Goal: Task Accomplishment & Management: Use online tool/utility

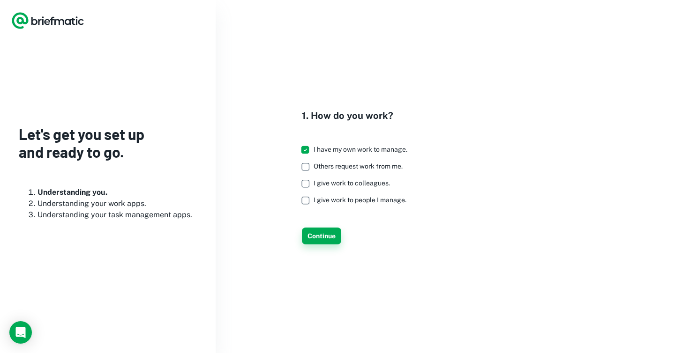
click at [330, 230] on button "Continue" at bounding box center [321, 236] width 39 height 17
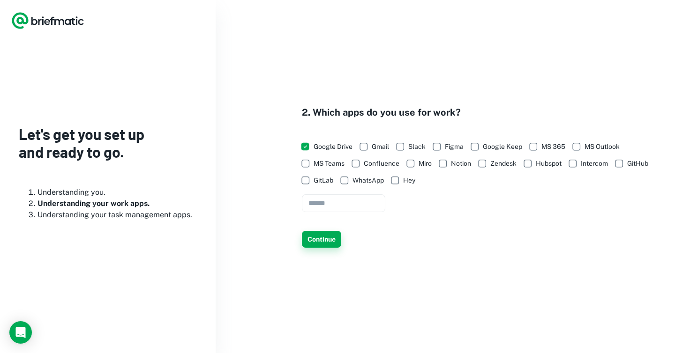
click at [319, 238] on button "Continue" at bounding box center [321, 239] width 39 height 17
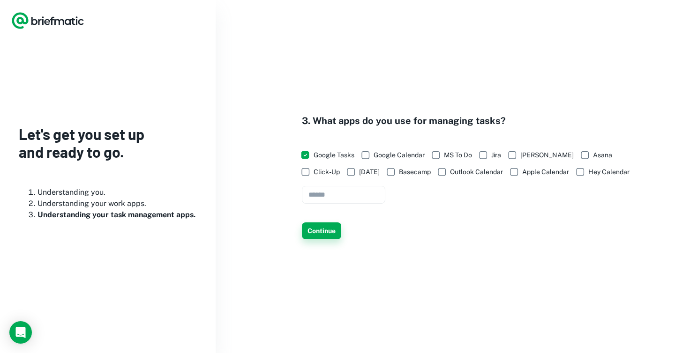
click at [321, 230] on button "Continue" at bounding box center [321, 231] width 39 height 17
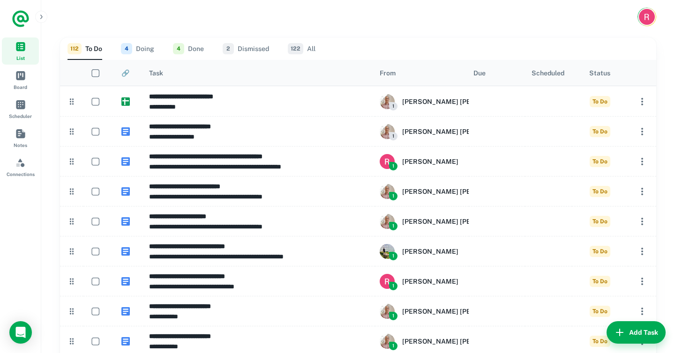
click at [172, 79] on div "Task" at bounding box center [259, 73] width 221 height 26
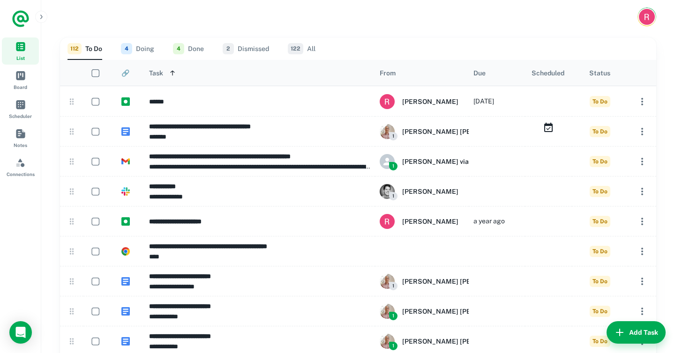
click at [172, 79] on div "Task" at bounding box center [259, 73] width 221 height 26
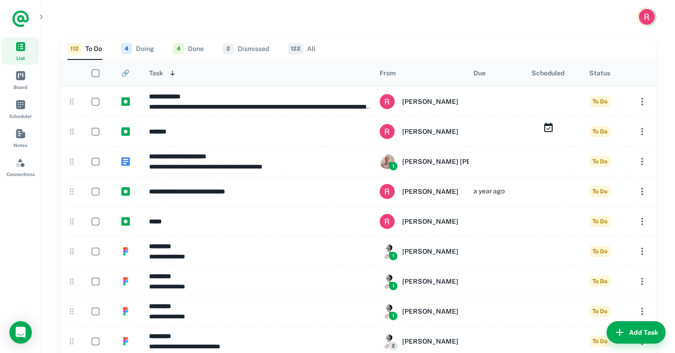
click at [405, 75] on icon "Sort" at bounding box center [405, 72] width 9 height 9
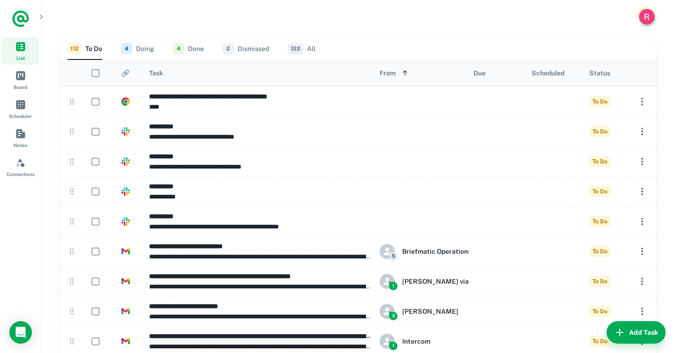
click at [405, 75] on icon "Sort" at bounding box center [405, 73] width 8 height 8
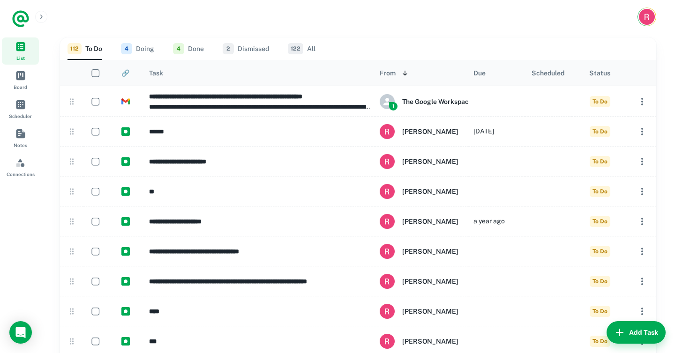
click at [176, 73] on icon "Sort" at bounding box center [173, 72] width 9 height 9
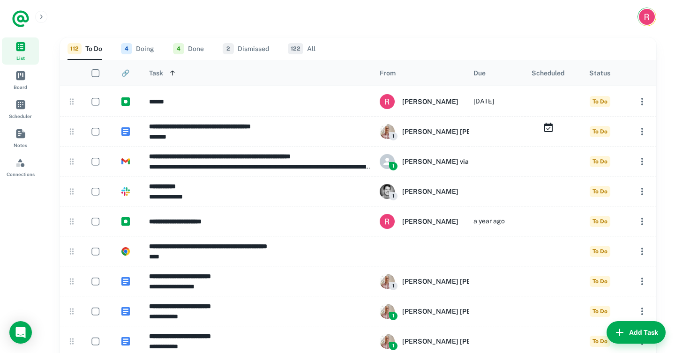
click at [173, 76] on button "Sort" at bounding box center [172, 72] width 9 height 9
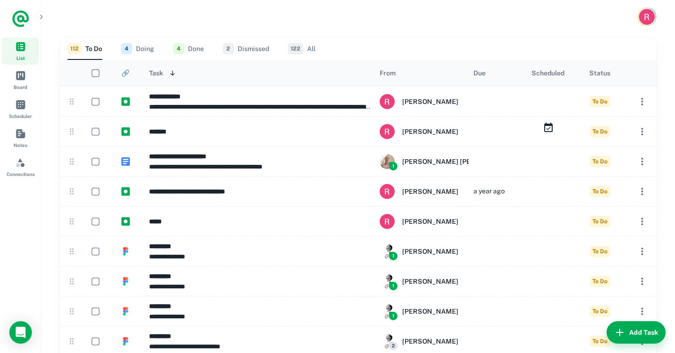
click at [407, 74] on icon "Sort" at bounding box center [407, 72] width 4 height 3
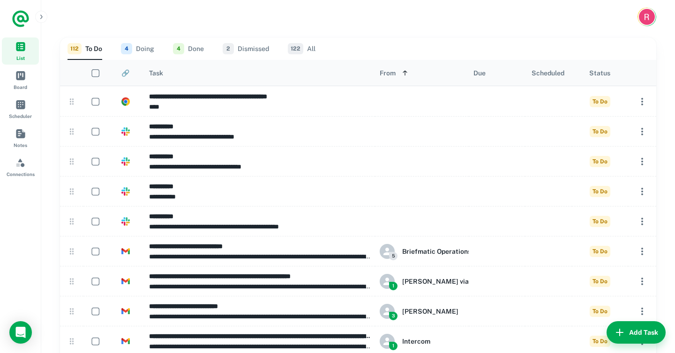
click at [407, 74] on icon "Sort" at bounding box center [405, 73] width 8 height 8
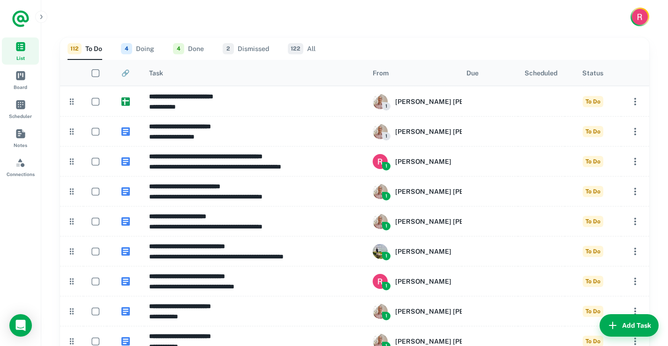
click at [173, 75] on icon "Sort" at bounding box center [173, 72] width 9 height 9
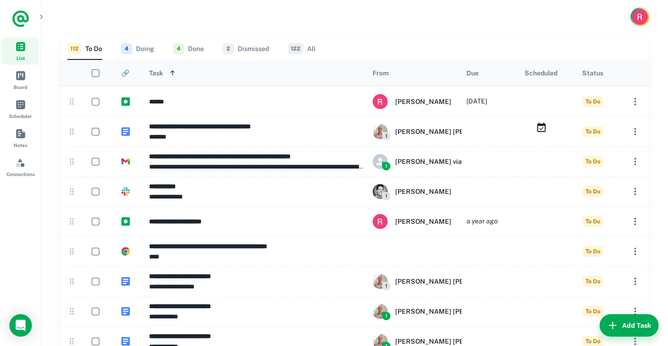
click at [173, 75] on icon "Sort" at bounding box center [173, 73] width 8 height 8
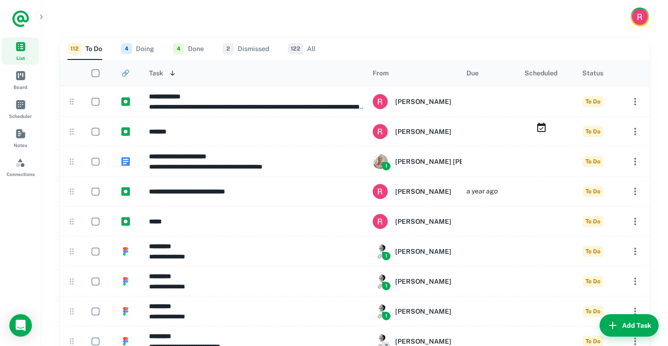
click at [173, 75] on icon "Sort" at bounding box center [173, 73] width 8 height 8
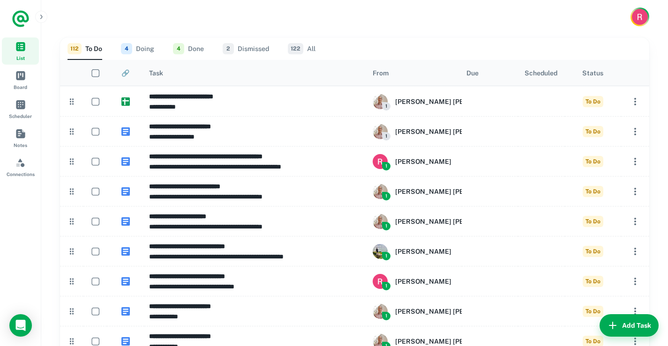
click at [173, 75] on icon "Sort" at bounding box center [173, 72] width 9 height 9
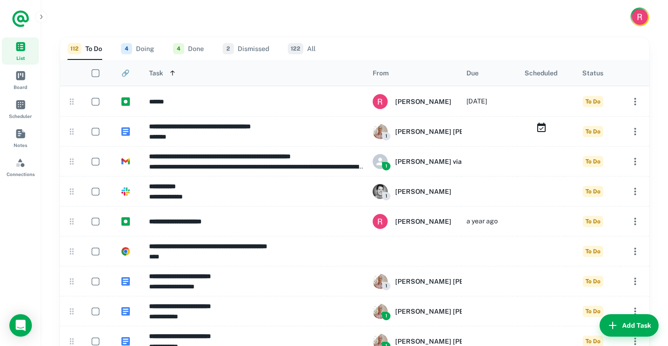
click at [173, 75] on icon "Sort" at bounding box center [173, 73] width 8 height 8
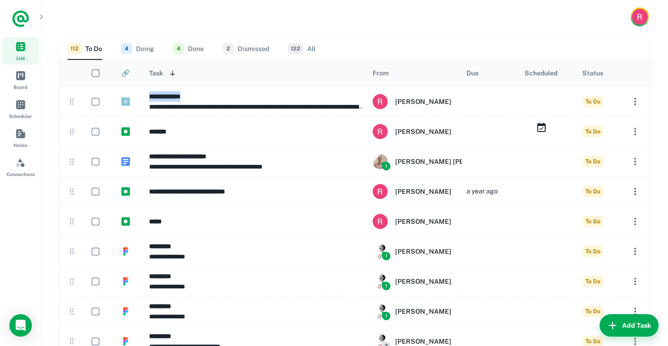
drag, startPoint x: 195, startPoint y: 98, endPoint x: 193, endPoint y: 83, distance: 15.7
drag, startPoint x: 67, startPoint y: 101, endPoint x: 52, endPoint y: 82, distance: 24.4
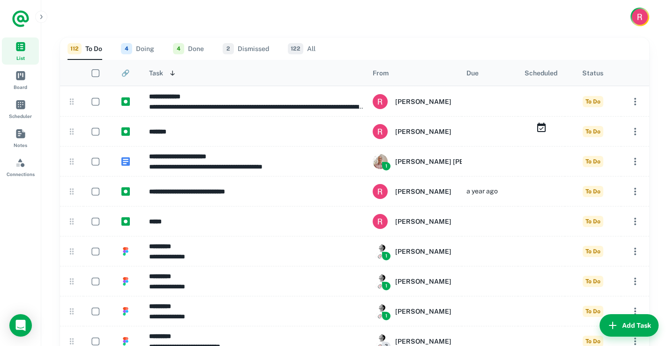
drag, startPoint x: 71, startPoint y: 101, endPoint x: 49, endPoint y: 98, distance: 22.3
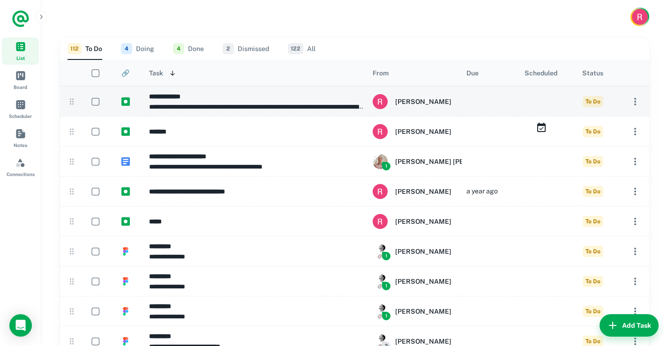
drag, startPoint x: 74, startPoint y: 102, endPoint x: 74, endPoint y: 92, distance: 10.3
click at [74, 92] on div "d338f60e-4680-4d27-be16-23c961eee44d" at bounding box center [71, 101] width 23 height 30
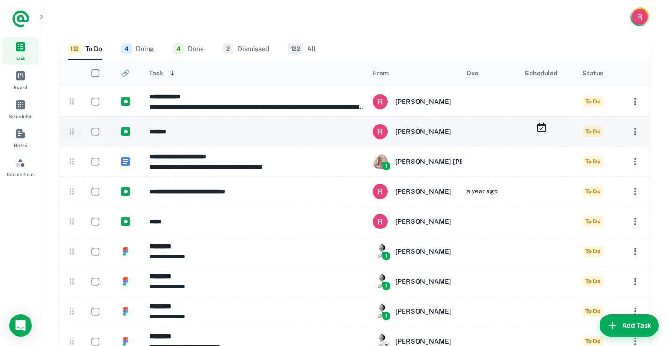
click at [70, 128] on icon at bounding box center [71, 131] width 9 height 9
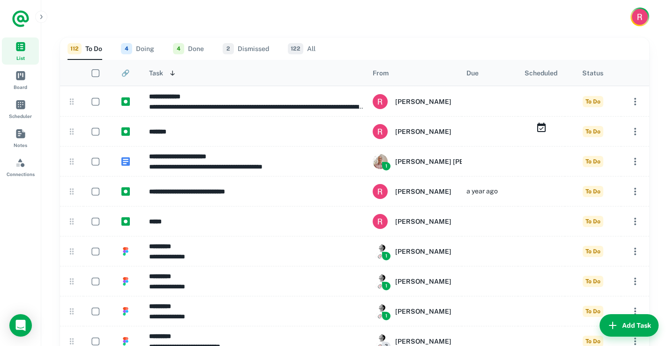
click at [157, 74] on div "Task" at bounding box center [156, 73] width 14 height 8
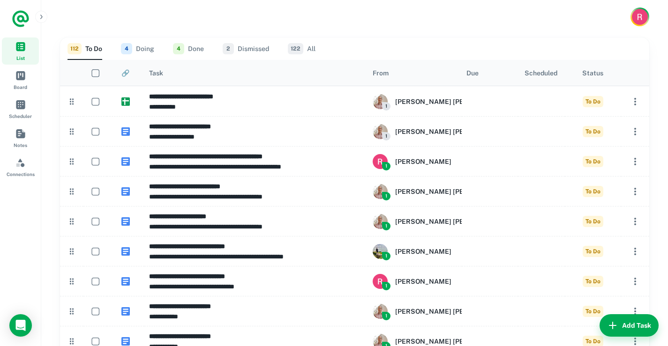
click at [177, 72] on icon "Sort" at bounding box center [173, 72] width 9 height 9
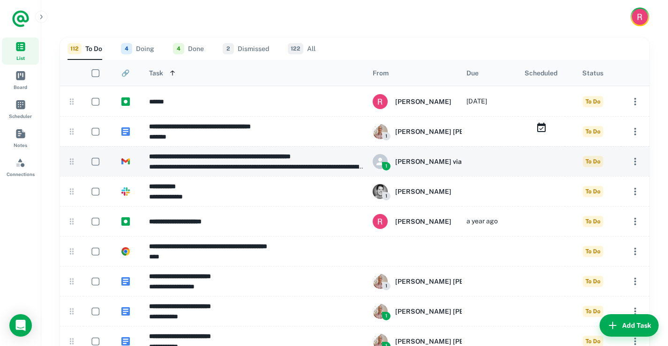
drag, startPoint x: 73, startPoint y: 133, endPoint x: 73, endPoint y: 172, distance: 38.9
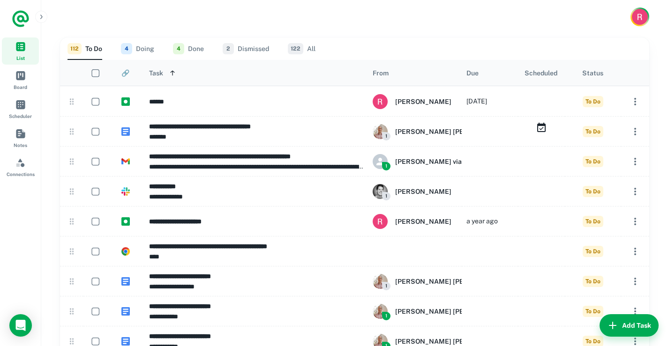
click at [159, 71] on div "Task" at bounding box center [156, 73] width 14 height 8
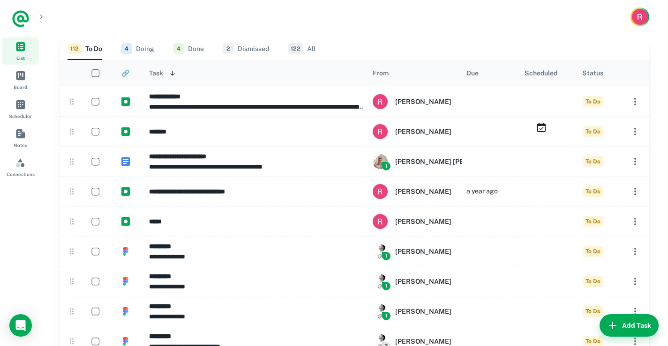
click at [159, 71] on div "Task" at bounding box center [156, 73] width 14 height 8
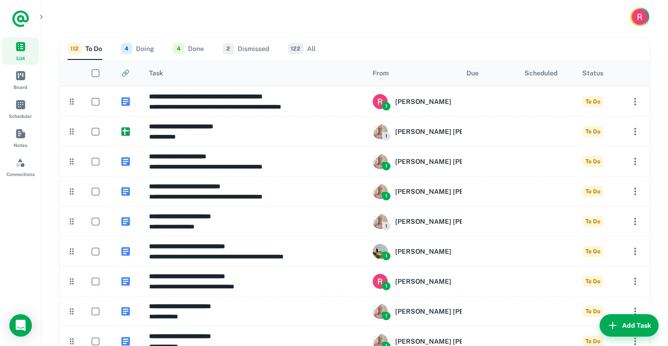
drag, startPoint x: 75, startPoint y: 102, endPoint x: 92, endPoint y: 8, distance: 96.1
